Goal: Transaction & Acquisition: Purchase product/service

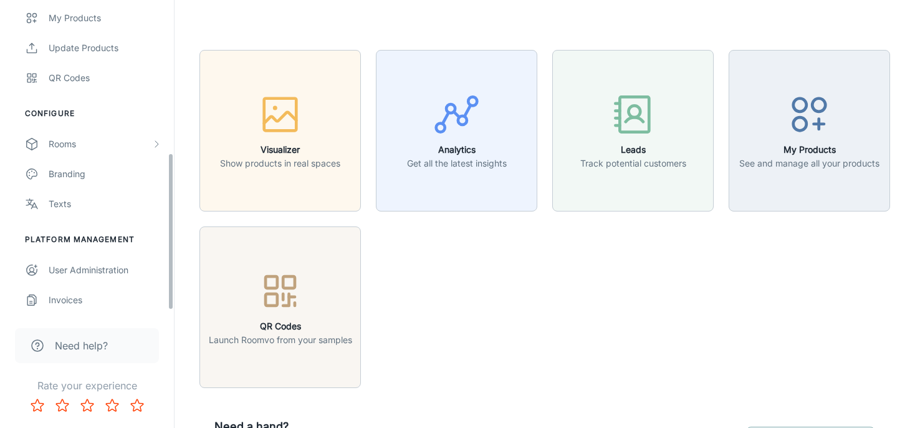
scroll to position [309, 0]
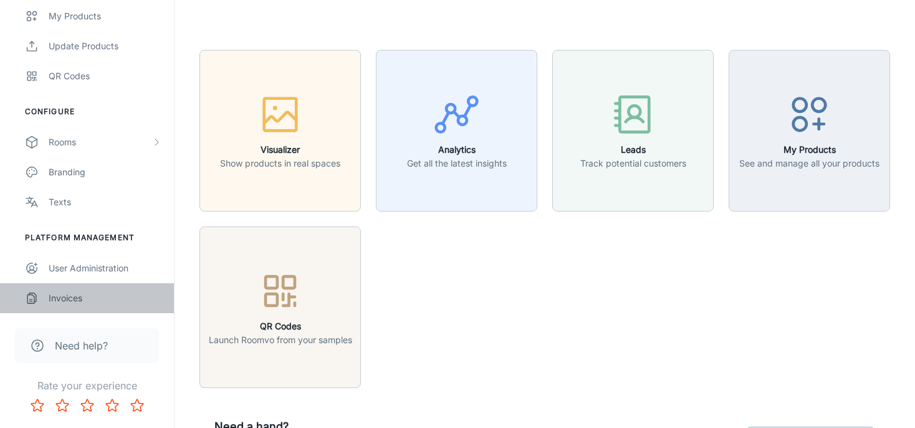
click at [73, 291] on link "Invoices" at bounding box center [87, 298] width 174 height 30
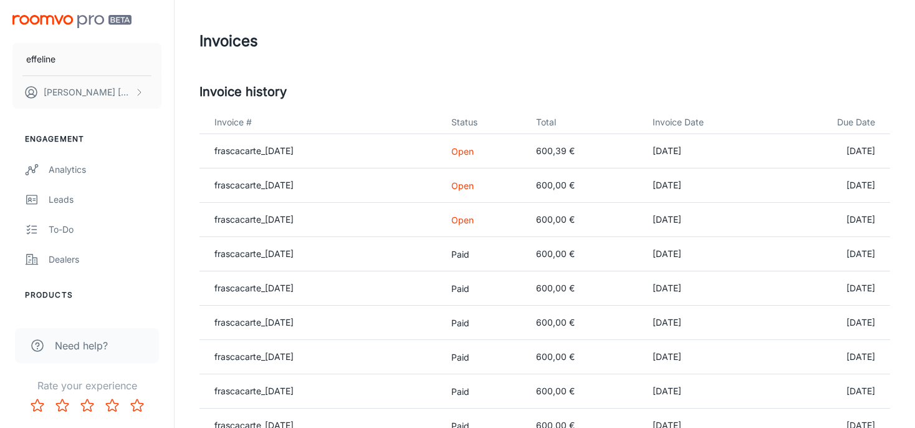
click at [477, 217] on p "Open" at bounding box center [483, 219] width 65 height 13
click at [248, 214] on link "frascacarte_[DATE]" at bounding box center [253, 219] width 79 height 11
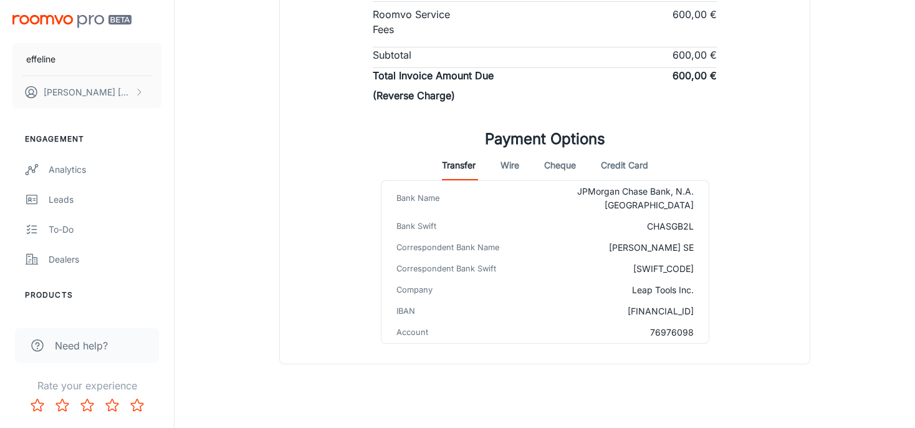
scroll to position [329, 0]
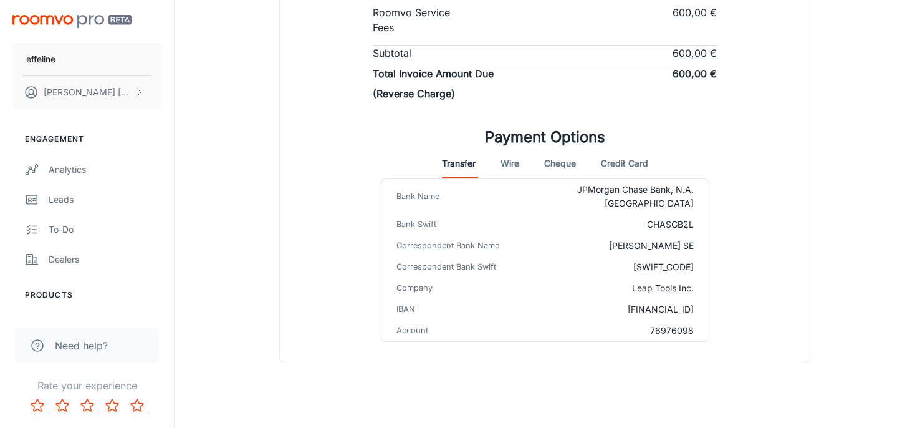
click at [623, 160] on button "Credit Card" at bounding box center [624, 163] width 47 height 30
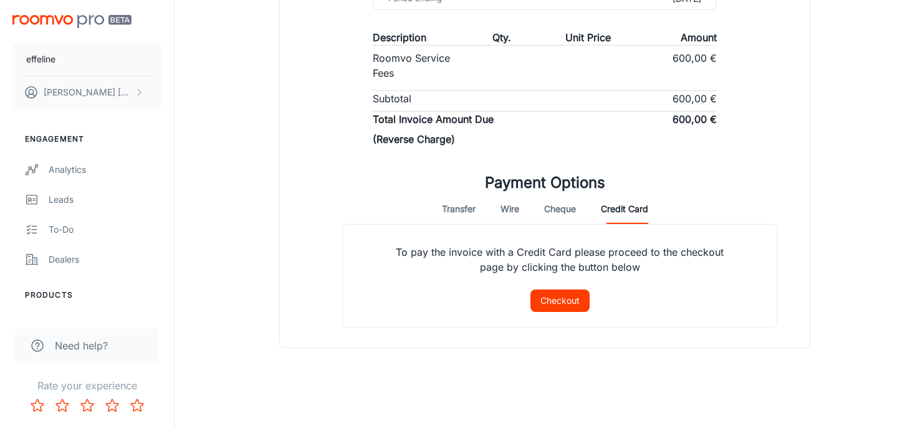
scroll to position [282, 0]
click at [554, 303] on button "Checkout" at bounding box center [560, 302] width 59 height 22
click at [554, 302] on button "Checkout" at bounding box center [560, 302] width 59 height 22
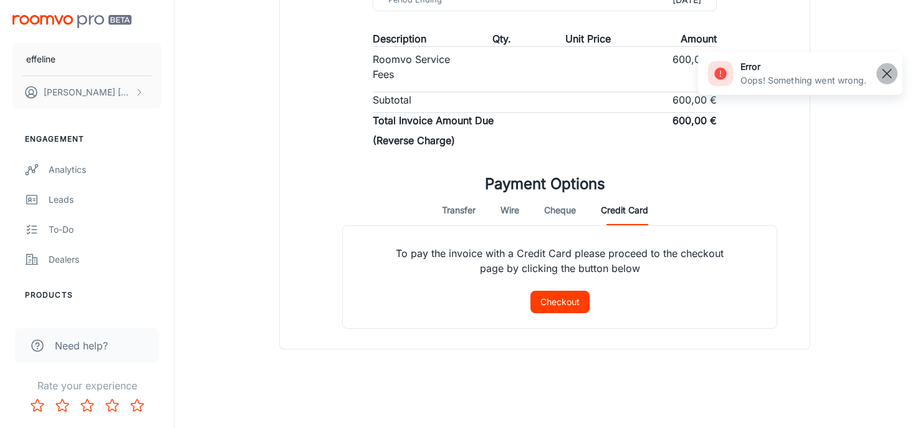
click at [889, 72] on line "button" at bounding box center [887, 73] width 9 height 9
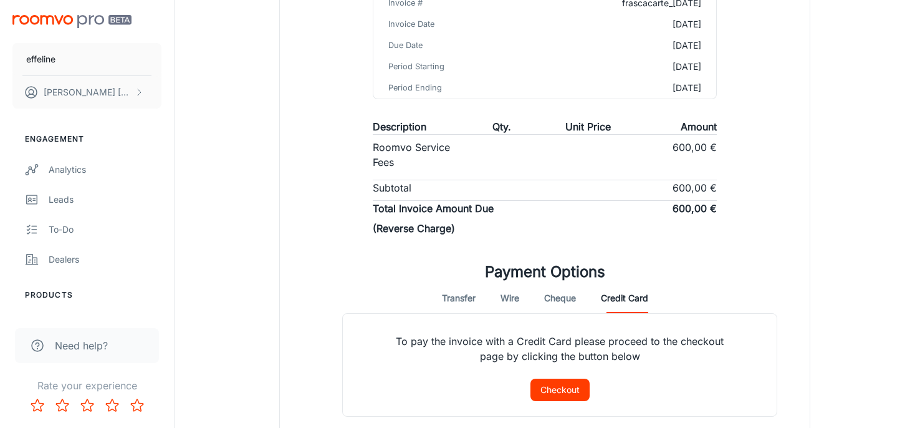
scroll to position [0, 0]
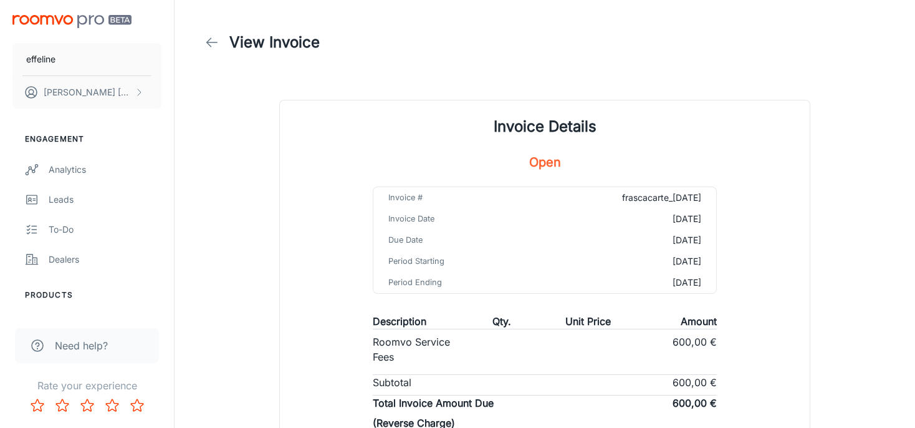
click at [211, 41] on icon at bounding box center [212, 42] width 15 height 15
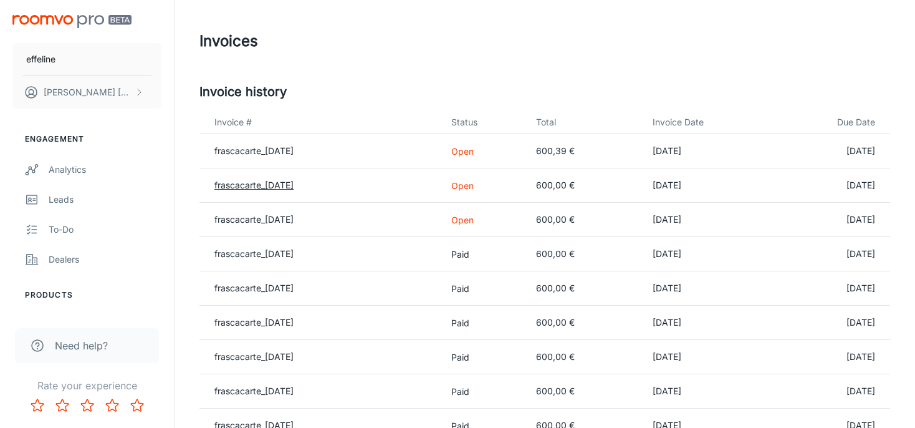
click at [260, 186] on link "frascacarte_[DATE]" at bounding box center [253, 185] width 79 height 11
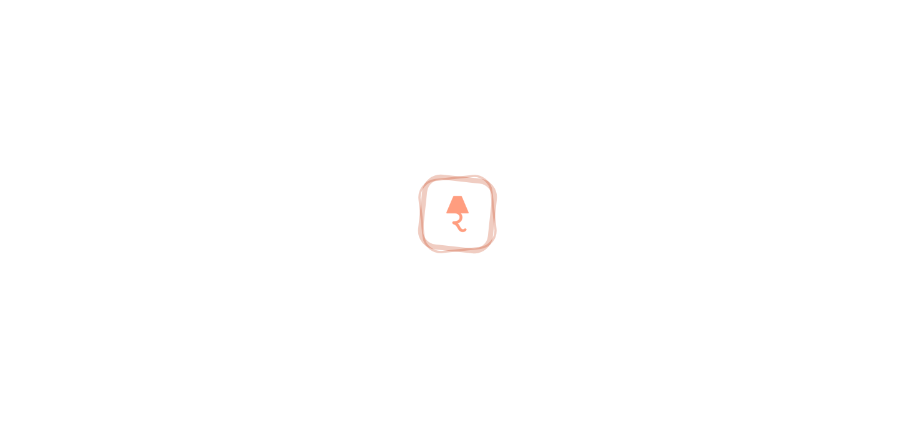
click at [260, 186] on div at bounding box center [457, 214] width 915 height 428
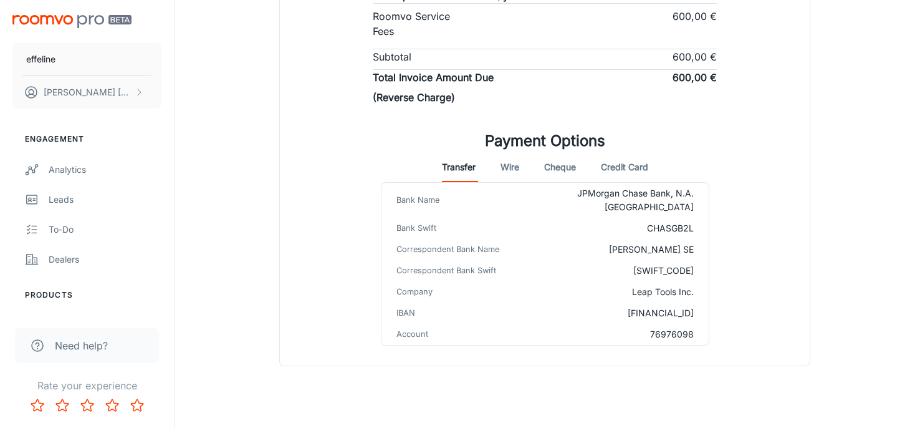
scroll to position [329, 0]
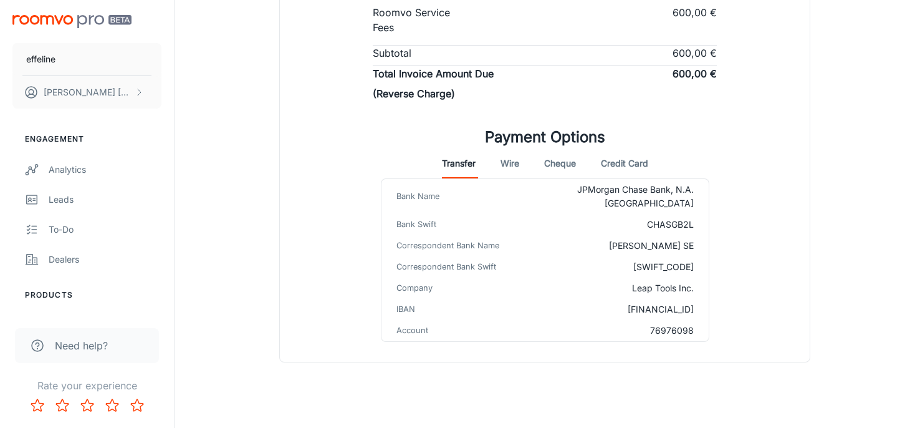
click at [617, 157] on button "Credit Card" at bounding box center [624, 163] width 47 height 30
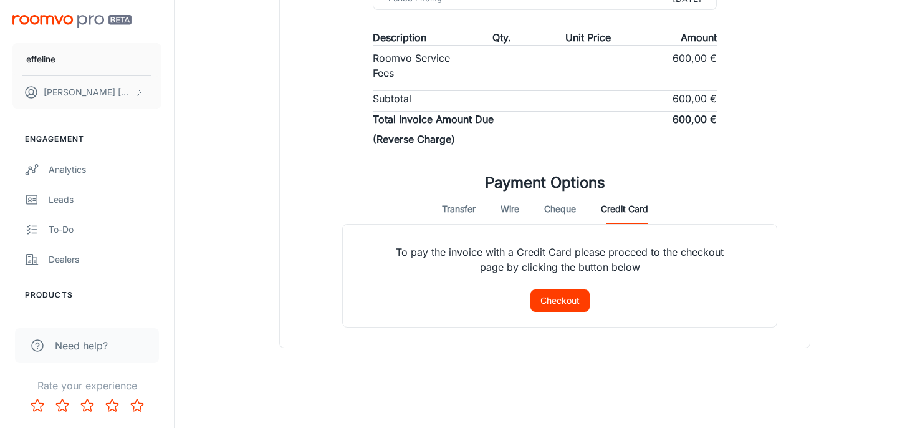
scroll to position [282, 0]
click at [571, 302] on button "Checkout" at bounding box center [560, 302] width 59 height 22
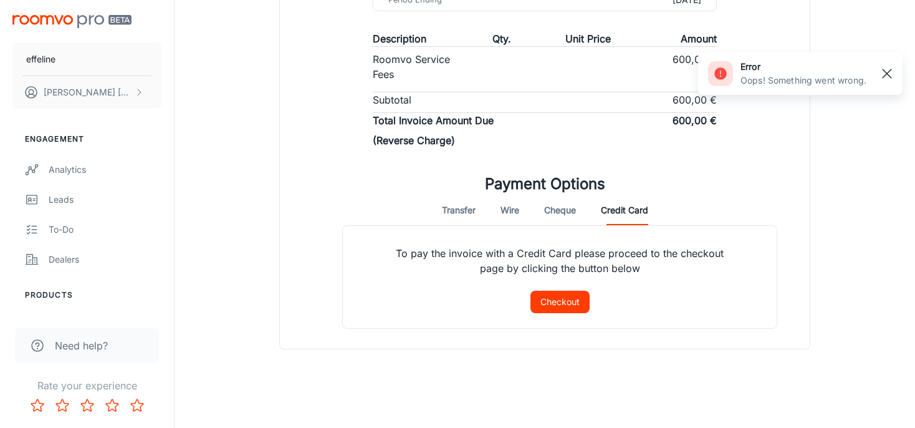
click at [887, 74] on line "button" at bounding box center [887, 73] width 9 height 9
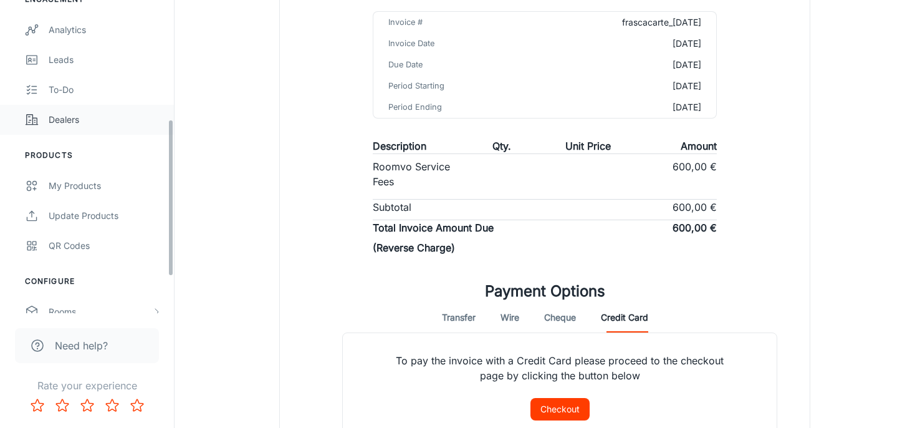
scroll to position [309, 0]
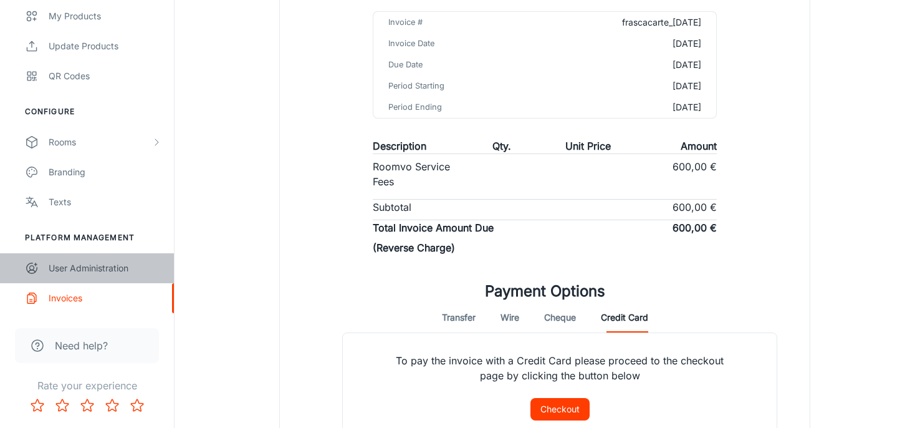
click at [72, 272] on div "User Administration" at bounding box center [105, 268] width 113 height 14
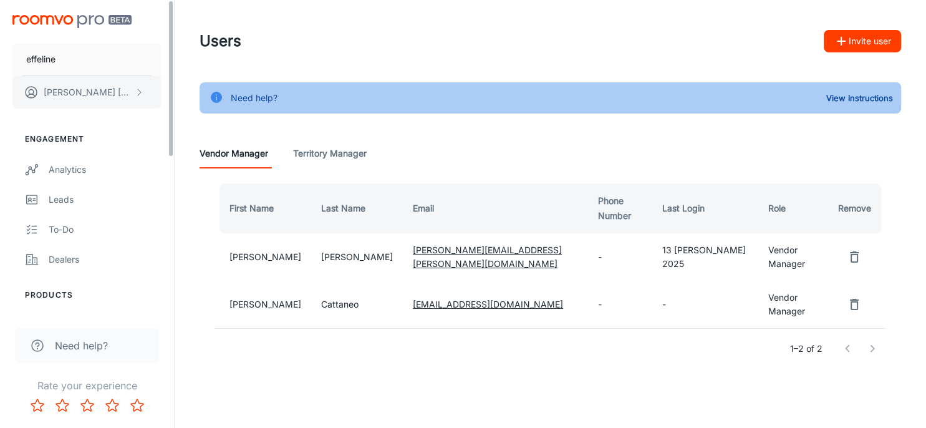
click at [82, 87] on p "[PERSON_NAME]" at bounding box center [88, 92] width 88 height 14
click at [193, 85] on li "User Profile" at bounding box center [194, 91] width 67 height 21
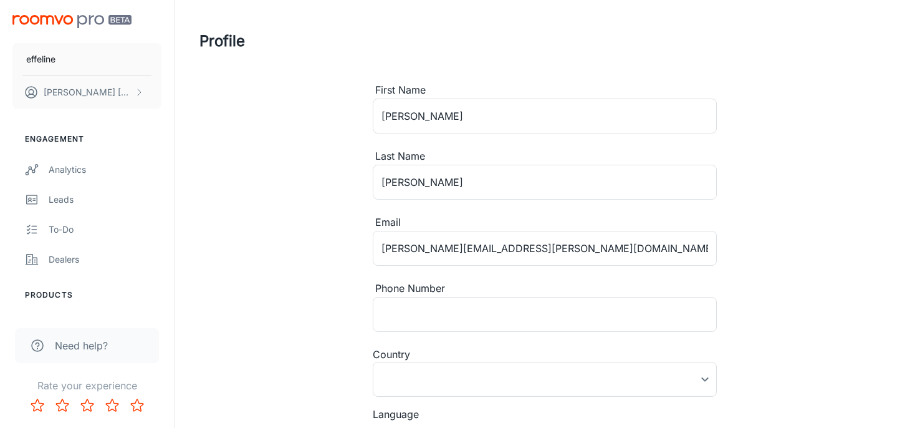
type input "[GEOGRAPHIC_DATA]"
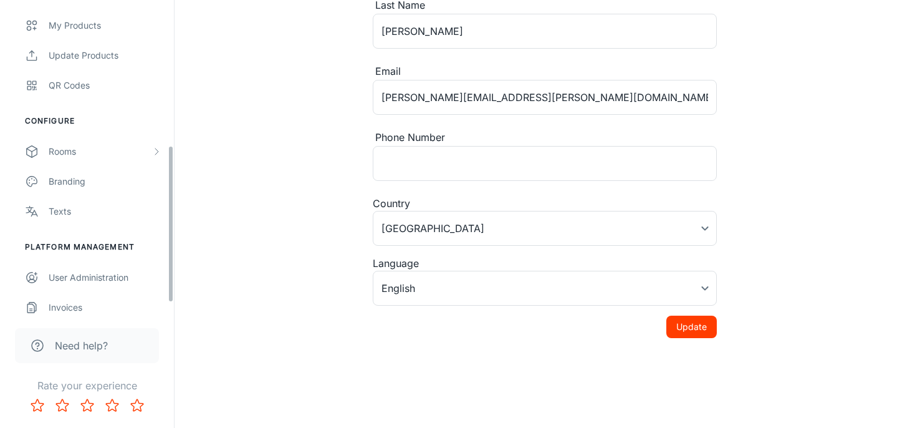
scroll to position [309, 0]
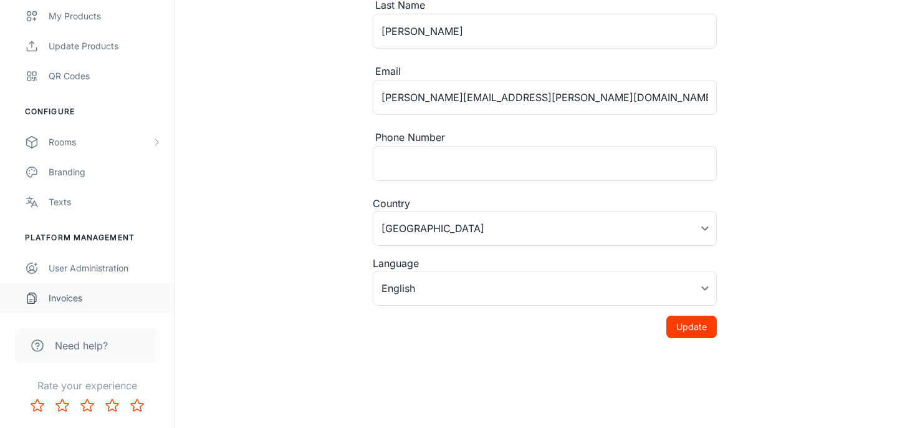
click at [86, 301] on div "Invoices" at bounding box center [105, 298] width 113 height 14
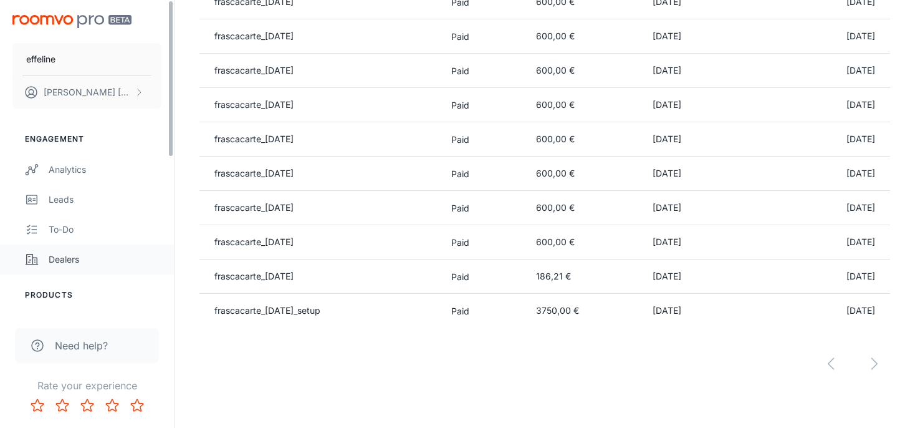
scroll to position [309, 0]
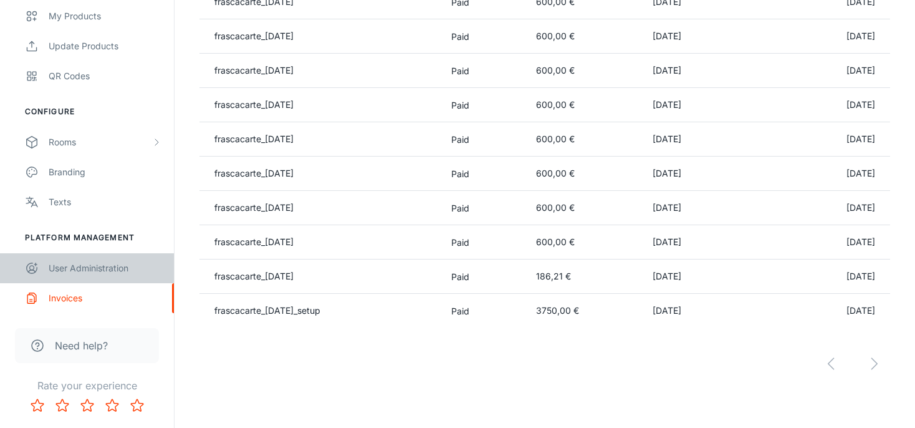
click at [80, 274] on div "User Administration" at bounding box center [105, 268] width 113 height 14
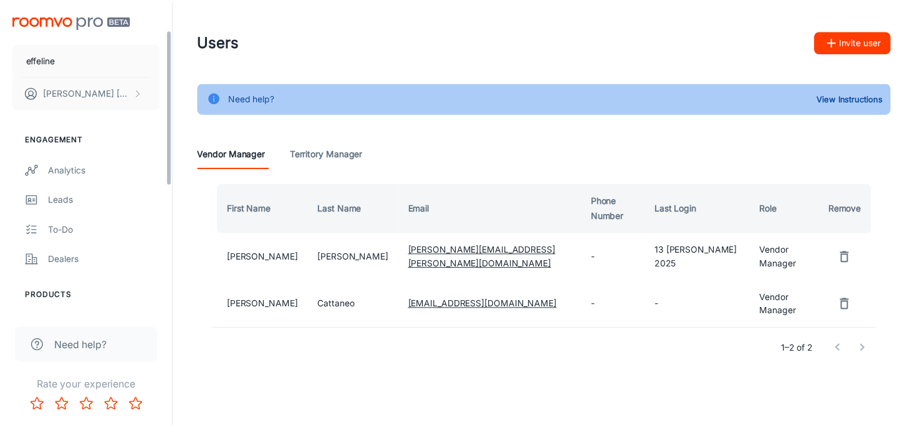
scroll to position [309, 0]
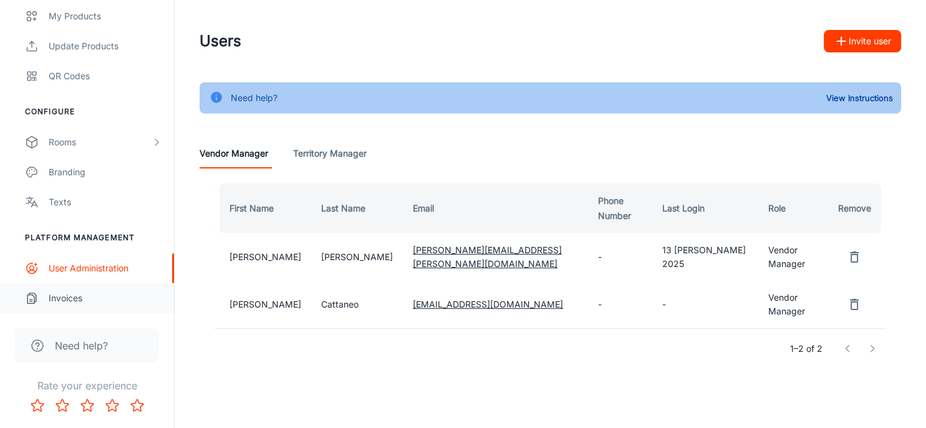
click at [75, 297] on div "Invoices" at bounding box center [105, 298] width 113 height 14
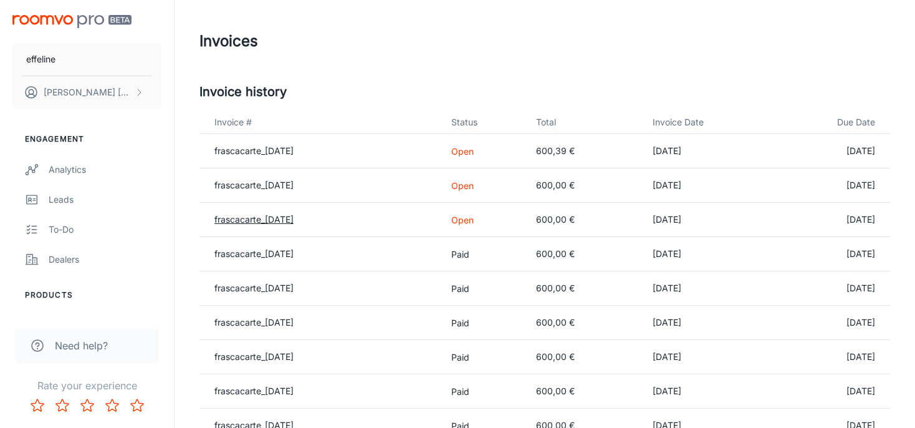
click at [271, 218] on link "frascacarte_[DATE]" at bounding box center [253, 219] width 79 height 11
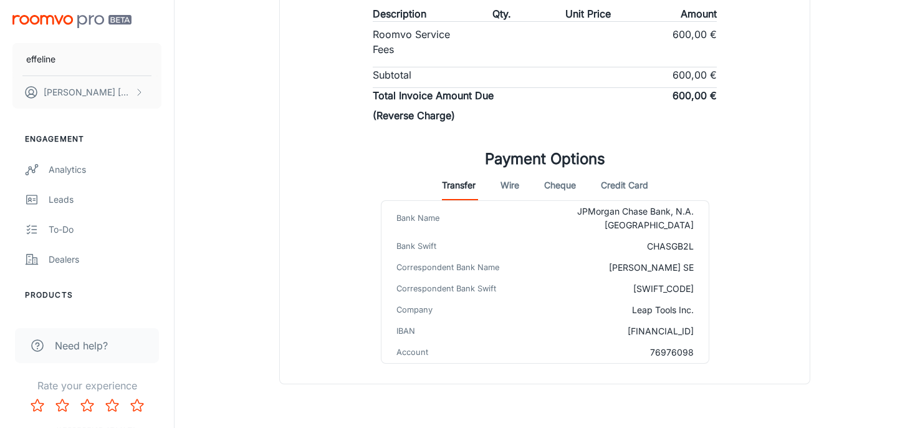
scroll to position [329, 0]
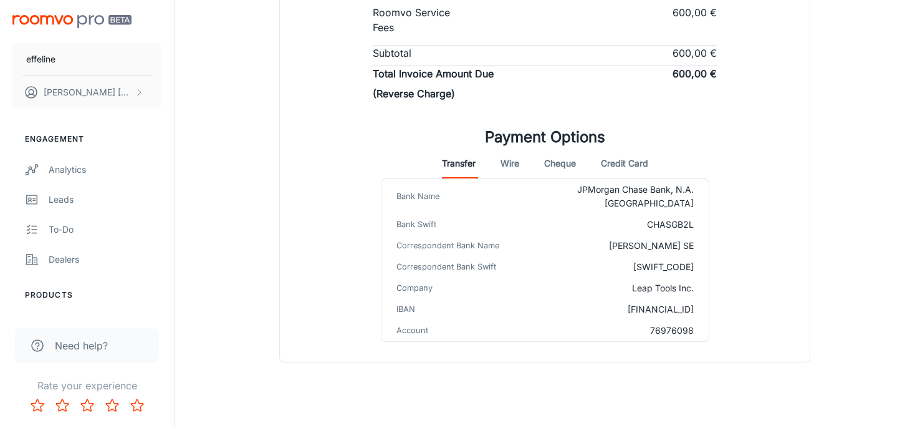
click at [633, 161] on button "Credit Card" at bounding box center [624, 163] width 47 height 30
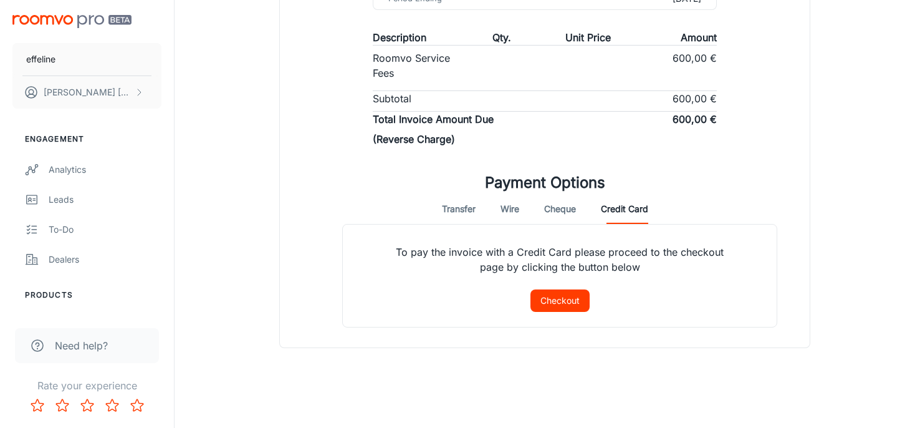
scroll to position [282, 0]
click at [541, 299] on button "Checkout" at bounding box center [560, 302] width 59 height 22
click at [555, 300] on button "Checkout" at bounding box center [560, 302] width 59 height 22
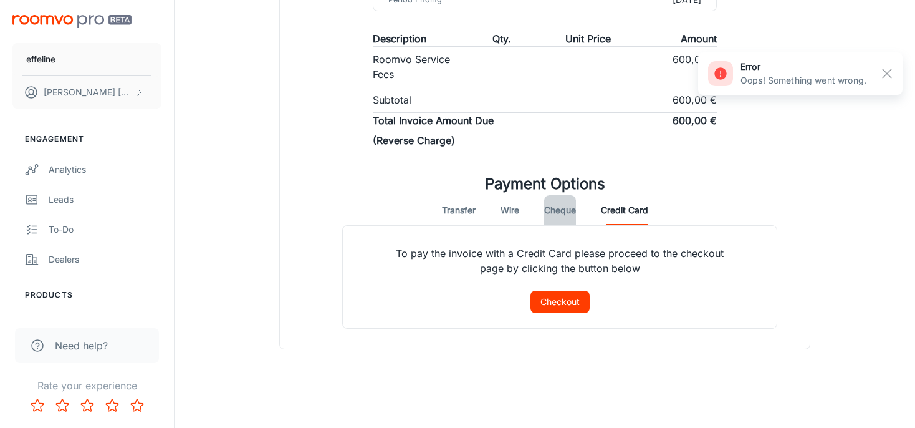
click at [562, 206] on button "Cheque" at bounding box center [560, 210] width 32 height 30
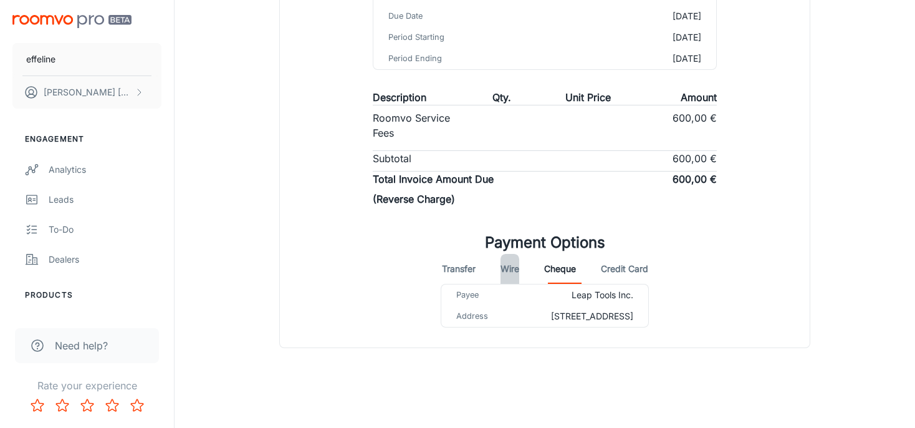
click at [509, 256] on button "Wire" at bounding box center [510, 269] width 19 height 30
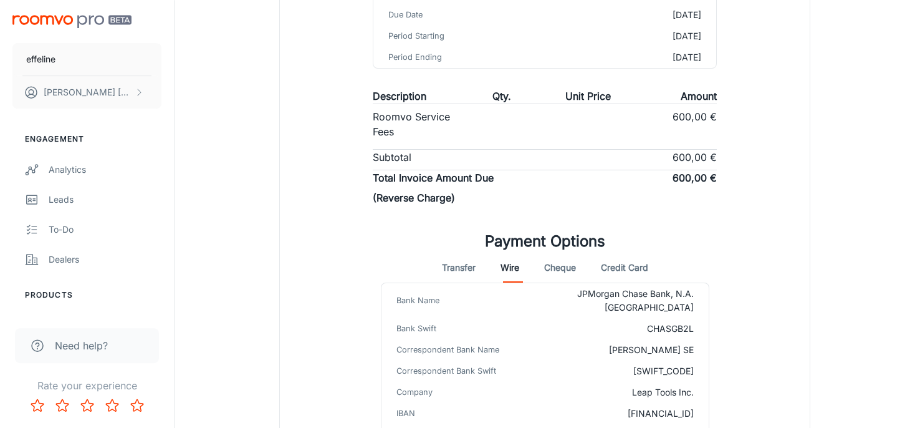
scroll to position [153, 0]
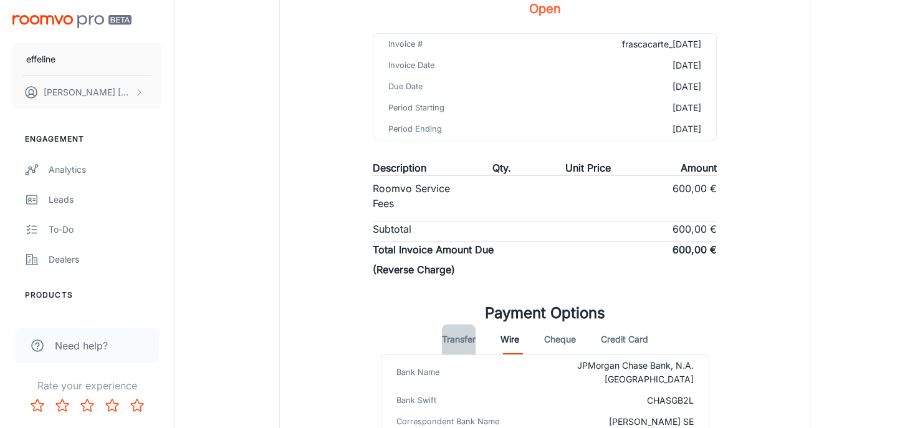
click at [450, 336] on button "Transfer" at bounding box center [459, 339] width 34 height 30
click at [637, 340] on button "Credit Card" at bounding box center [624, 339] width 47 height 30
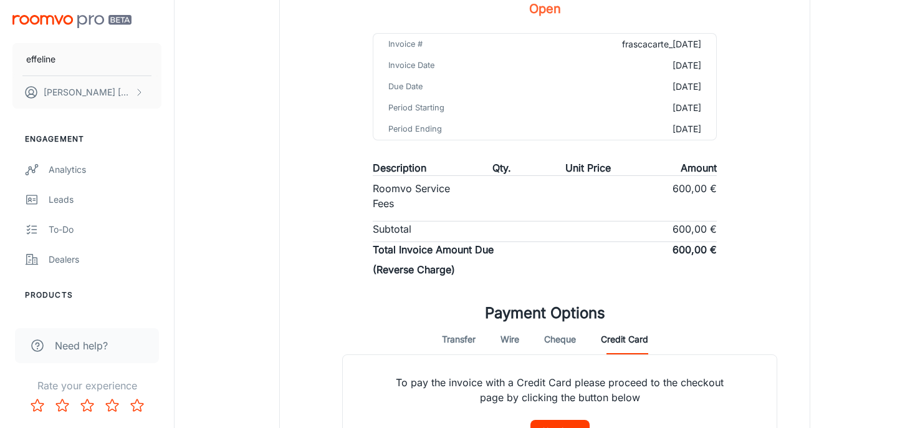
scroll to position [282, 0]
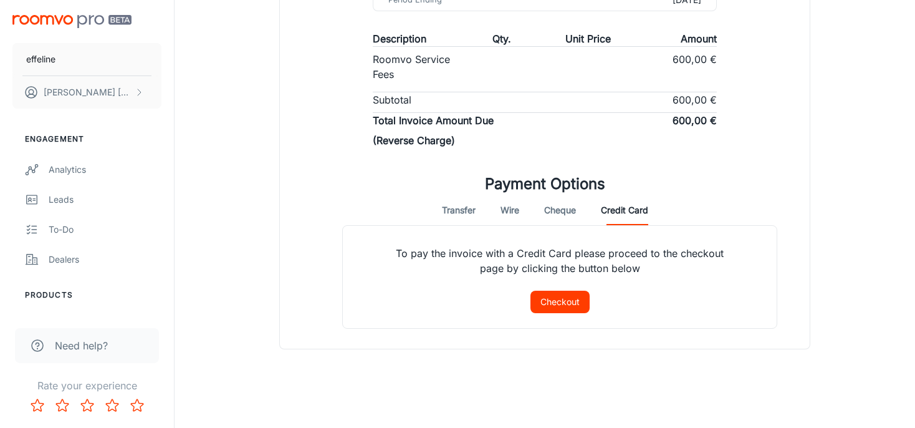
click at [567, 301] on button "Checkout" at bounding box center [560, 302] width 59 height 22
click at [887, 75] on rect "button" at bounding box center [887, 73] width 15 height 15
click at [565, 305] on button "Checkout" at bounding box center [560, 302] width 59 height 22
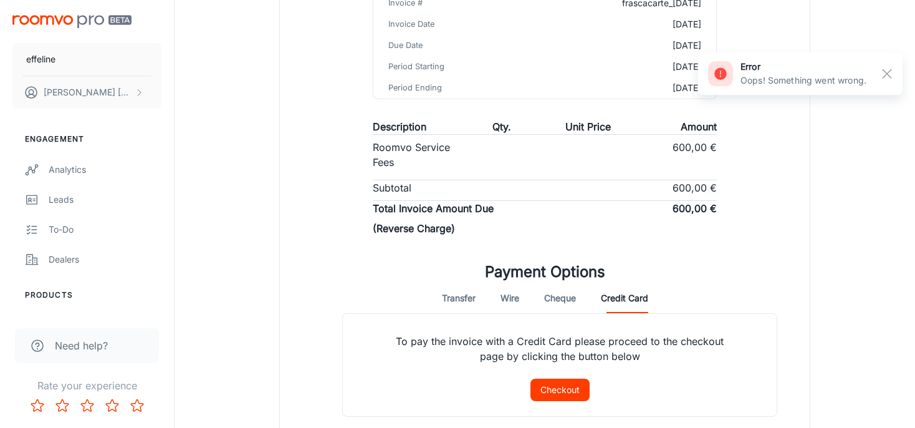
scroll to position [195, 0]
click at [560, 387] on button "Checkout" at bounding box center [560, 389] width 59 height 22
